Goal: Check status: Check status

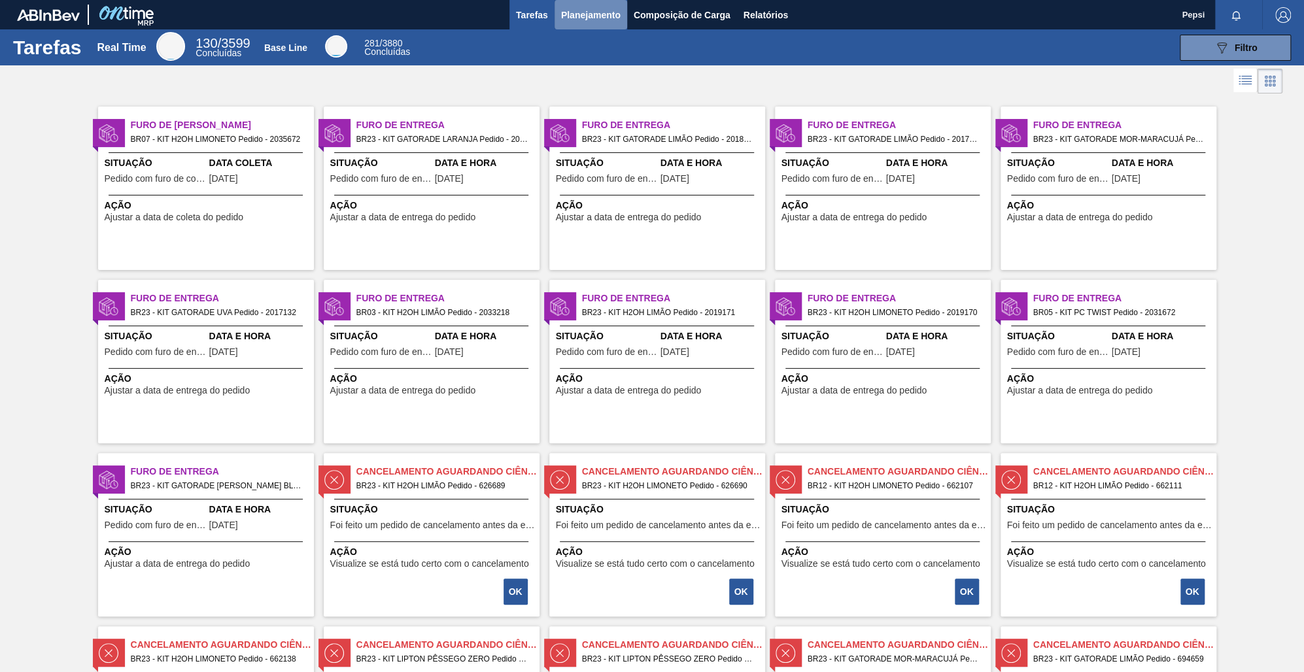
click at [589, 14] on span "Planejamento" at bounding box center [591, 15] width 60 height 16
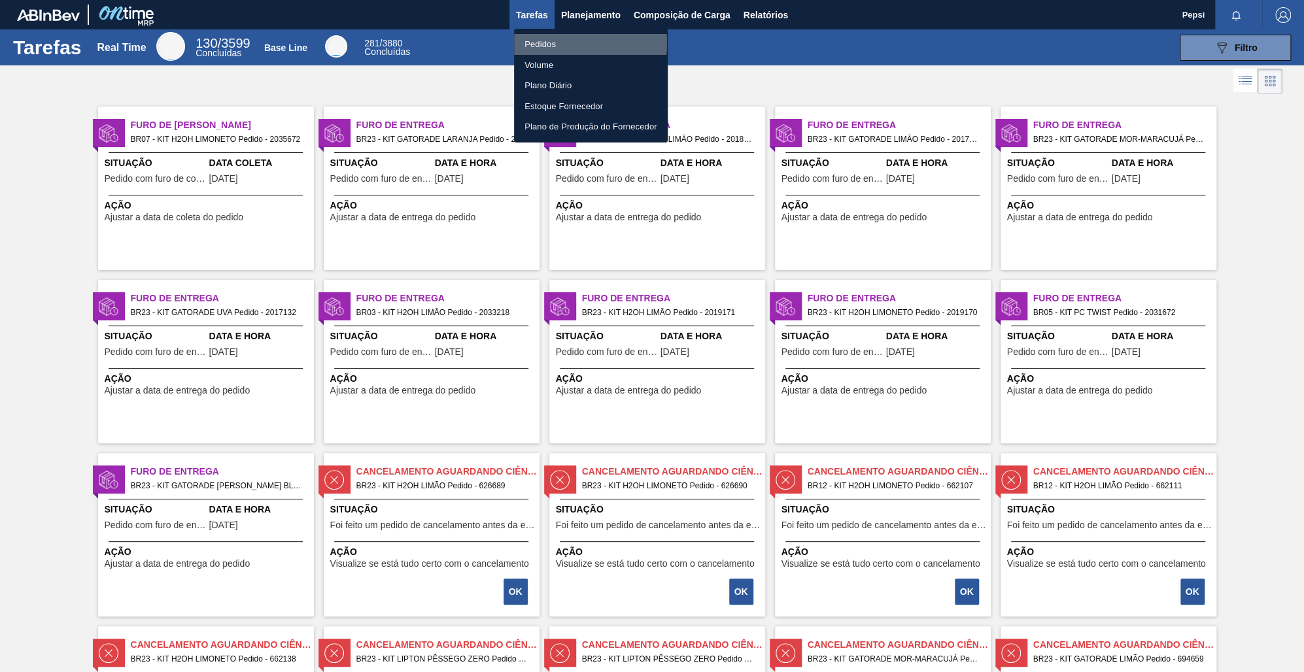
click at [559, 43] on li "Pedidos" at bounding box center [591, 44] width 154 height 21
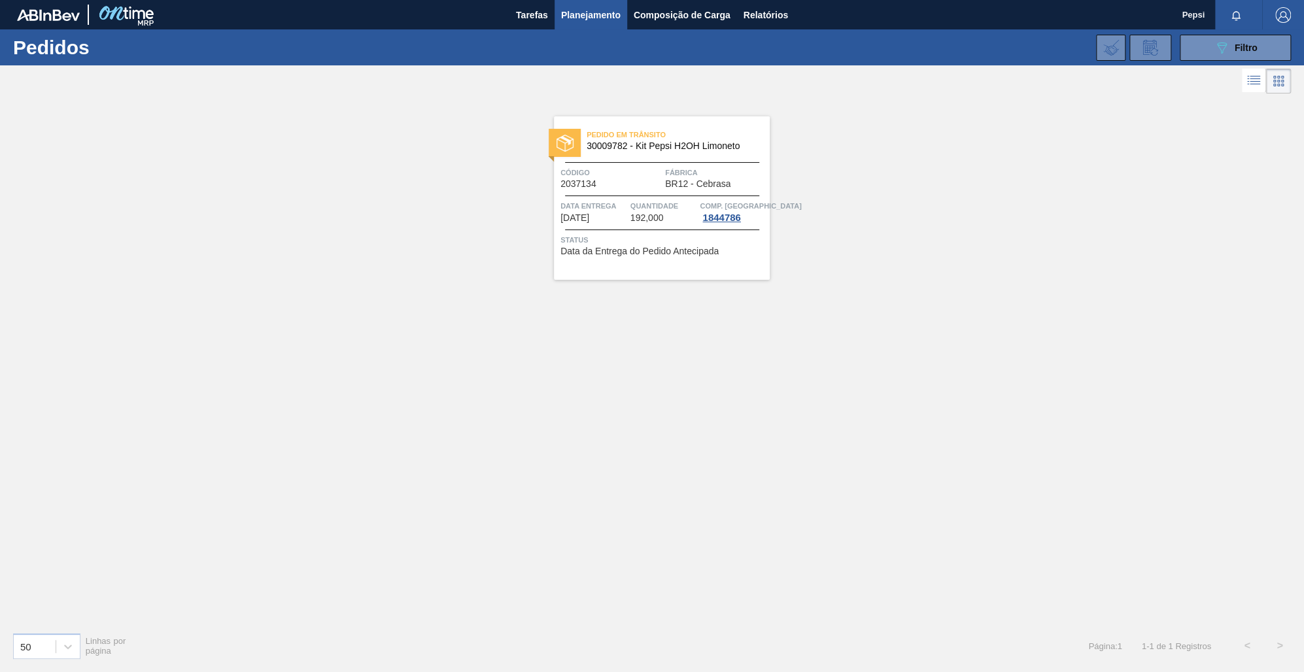
click at [566, 509] on div "Pedido em Trânsito 30009782 - Kit Pepsi H2OH Limoneto Código 2037134 Fábrica BR…" at bounding box center [652, 359] width 1304 height 525
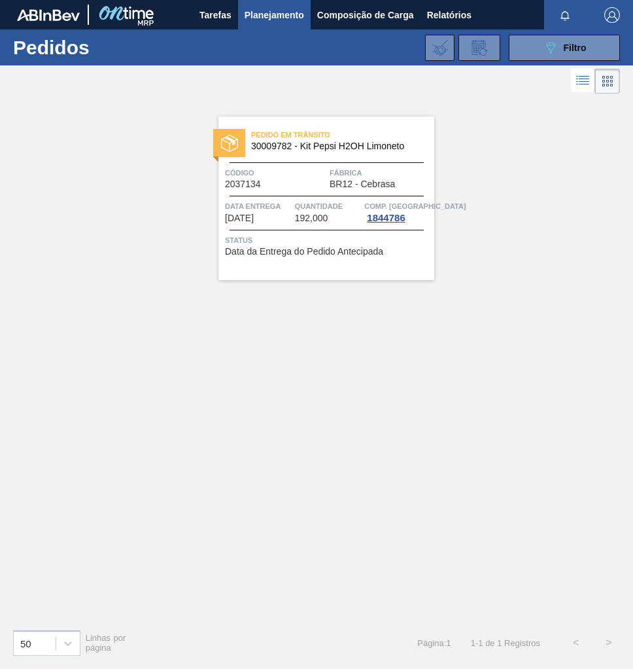
click at [478, 266] on div "Pedido em Trânsito 30009782 - Kit Pepsi H2OH Limoneto Código 2037134 Fábrica BR…" at bounding box center [316, 357] width 633 height 521
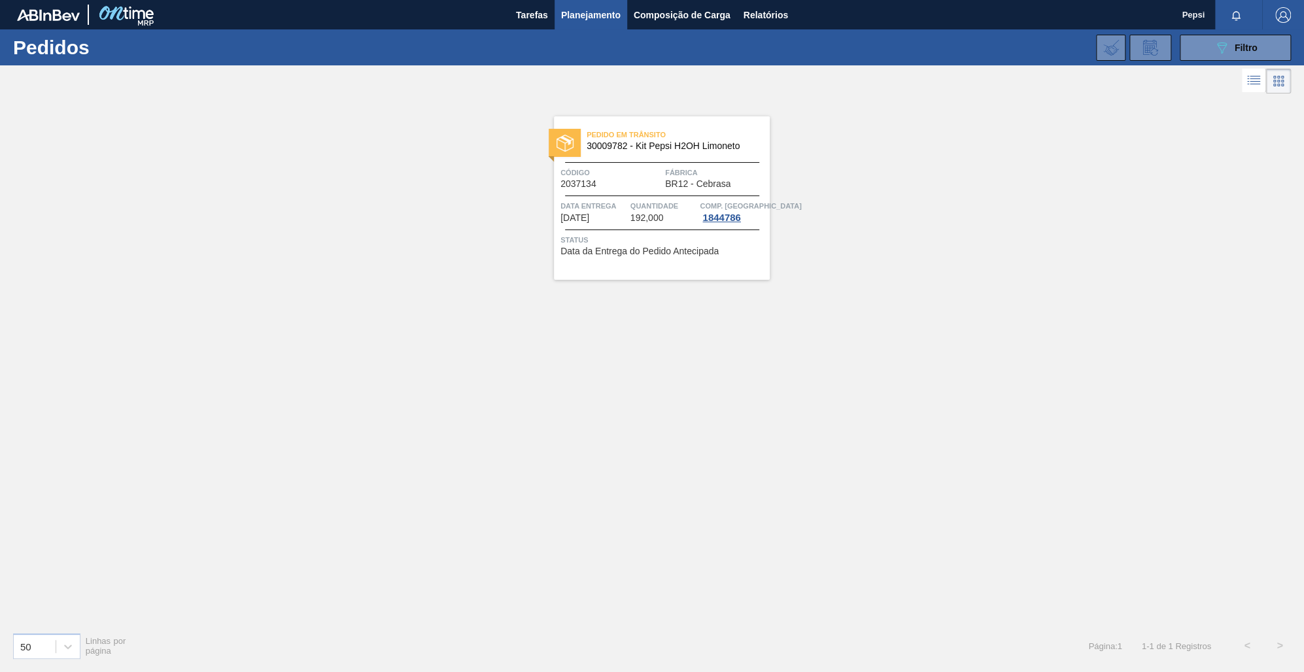
click at [804, 559] on div "Pedido em Trânsito 30009782 - Kit Pepsi H2OH Limoneto Código 2037134 Fábrica BR…" at bounding box center [652, 359] width 1304 height 525
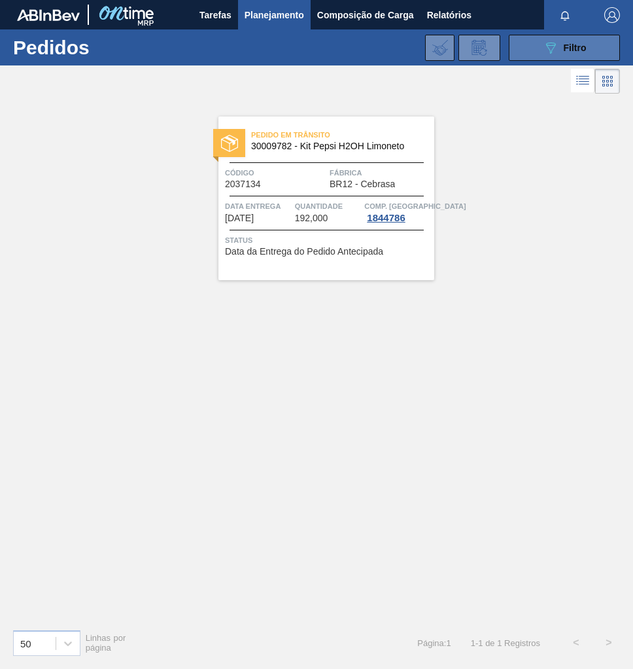
click at [584, 45] on span "Filtro" at bounding box center [575, 48] width 23 height 10
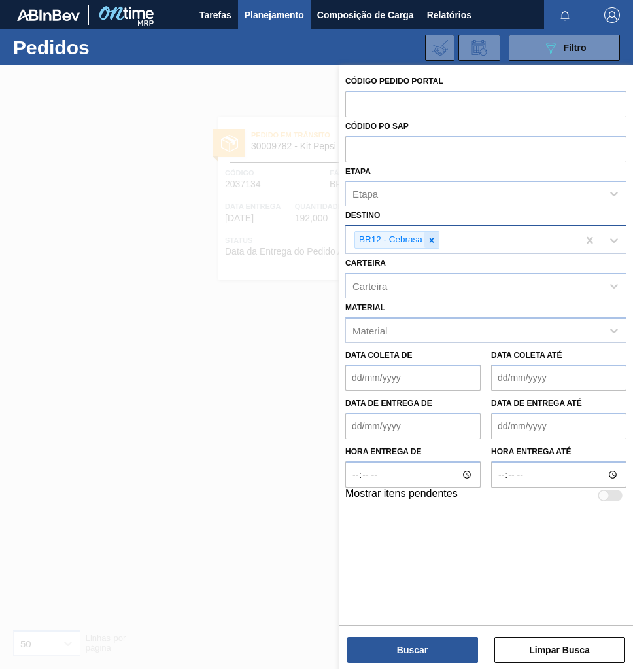
click at [428, 243] on icon at bounding box center [431, 240] width 9 height 9
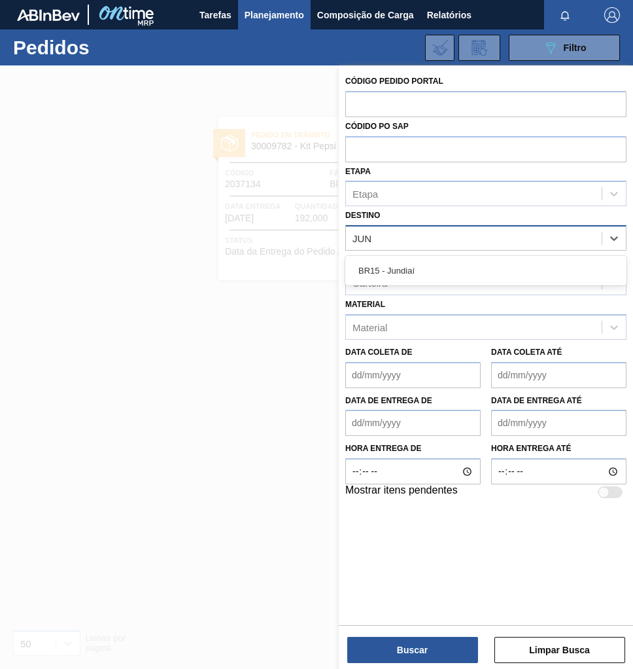
type input "JUND"
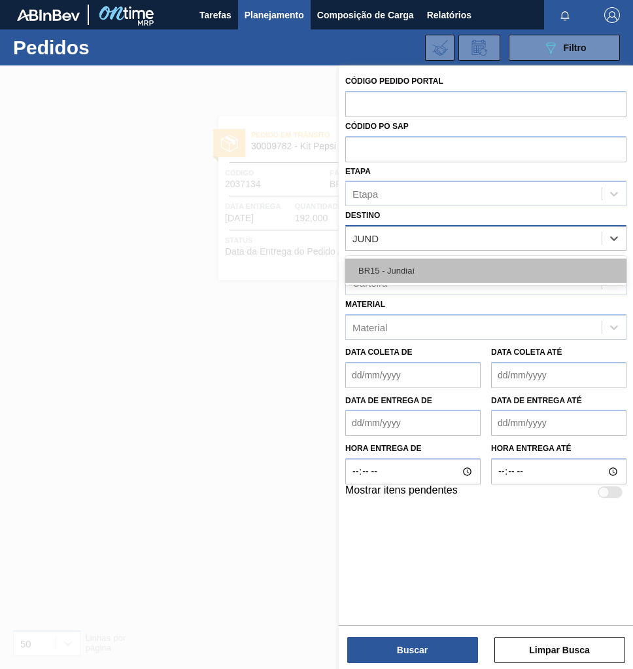
click at [425, 281] on div "BR15 - Jundiaí" at bounding box center [485, 270] width 281 height 24
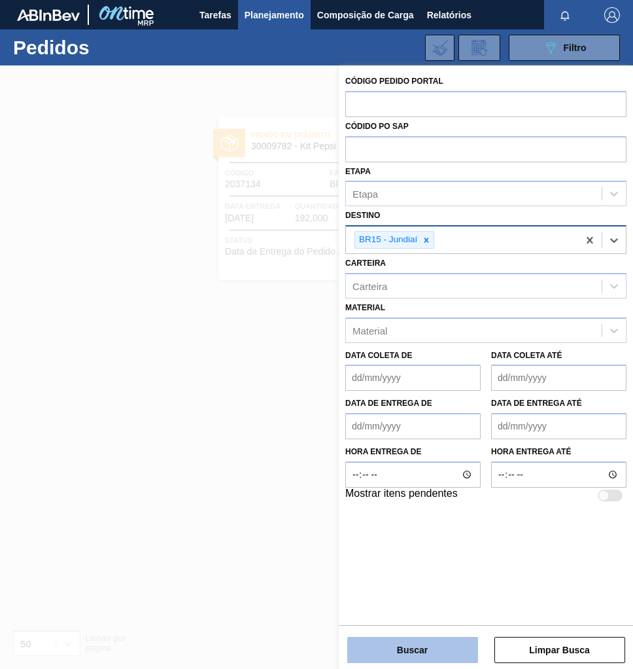
click at [421, 654] on button "Buscar" at bounding box center [412, 650] width 131 height 26
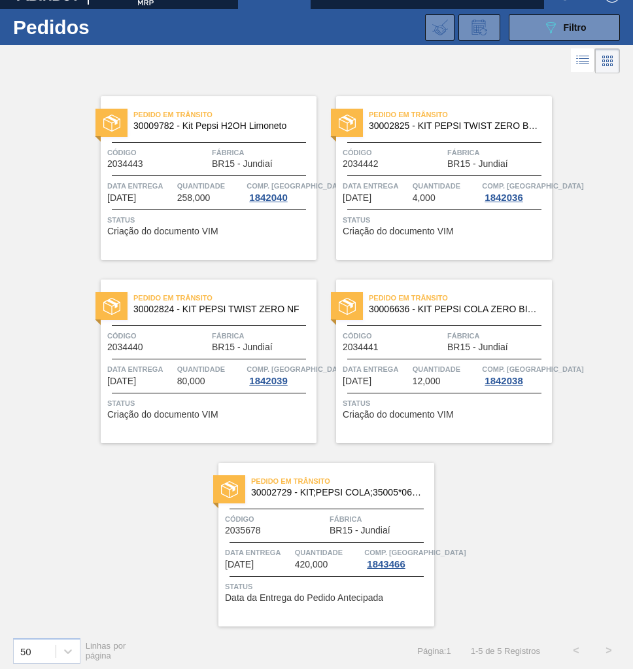
scroll to position [26, 0]
